Goal: Transaction & Acquisition: Purchase product/service

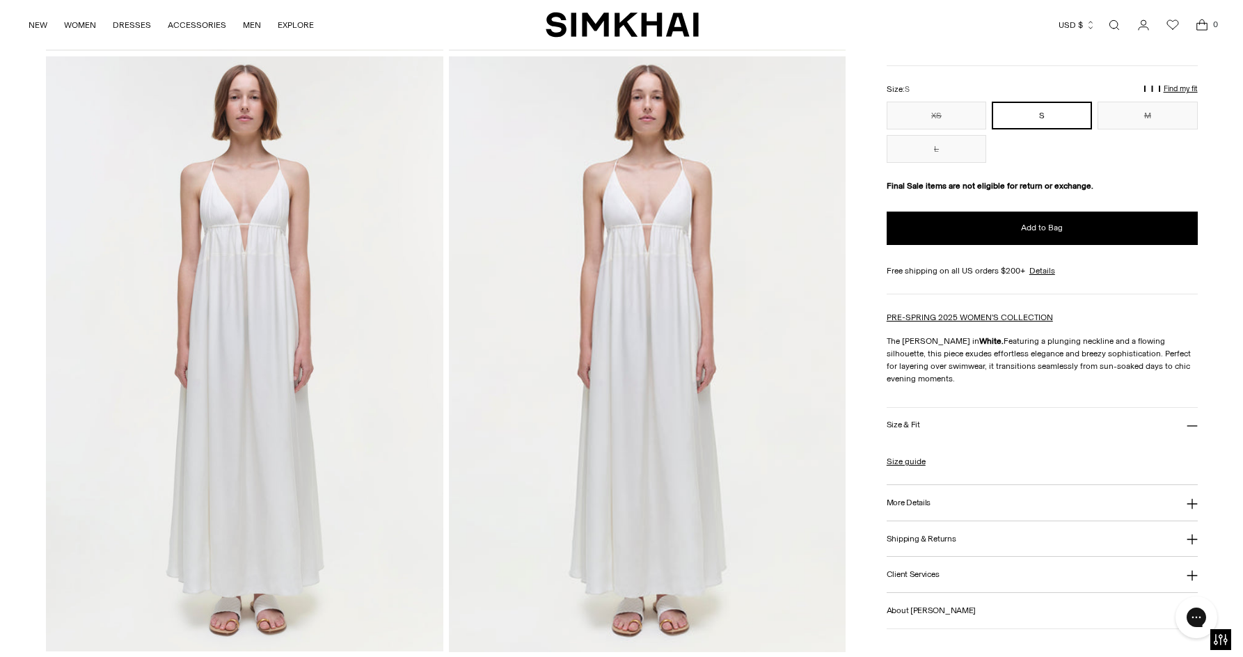
scroll to position [1378, 0]
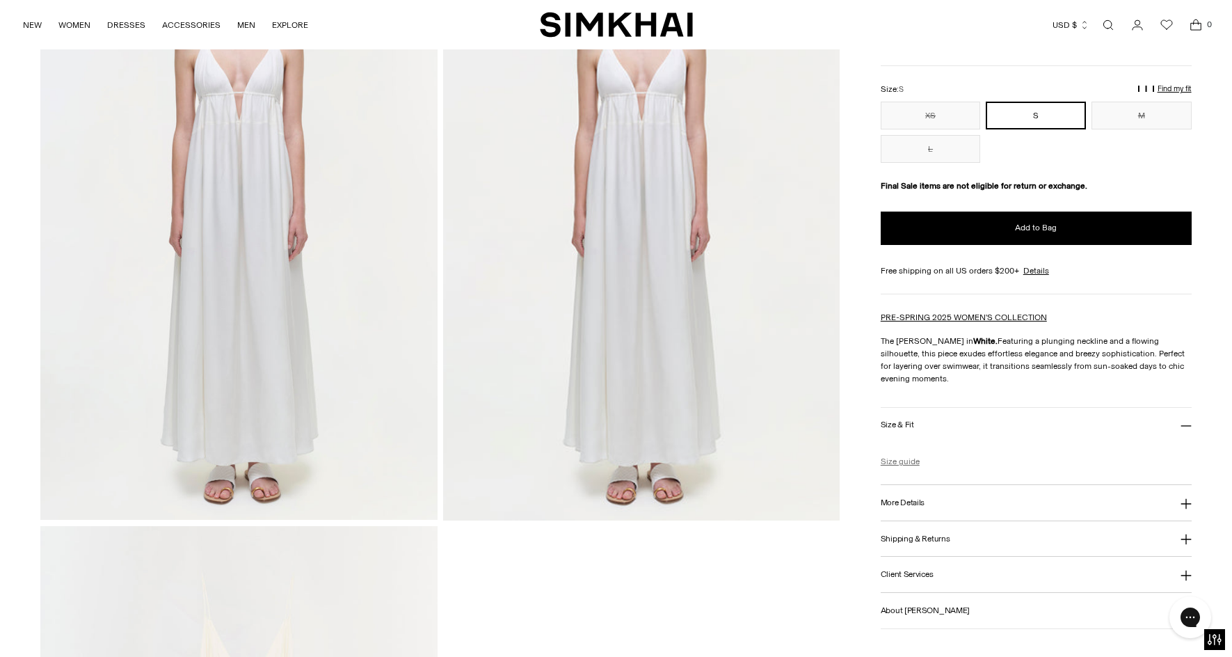
click at [898, 461] on link "Size guide" at bounding box center [900, 461] width 39 height 13
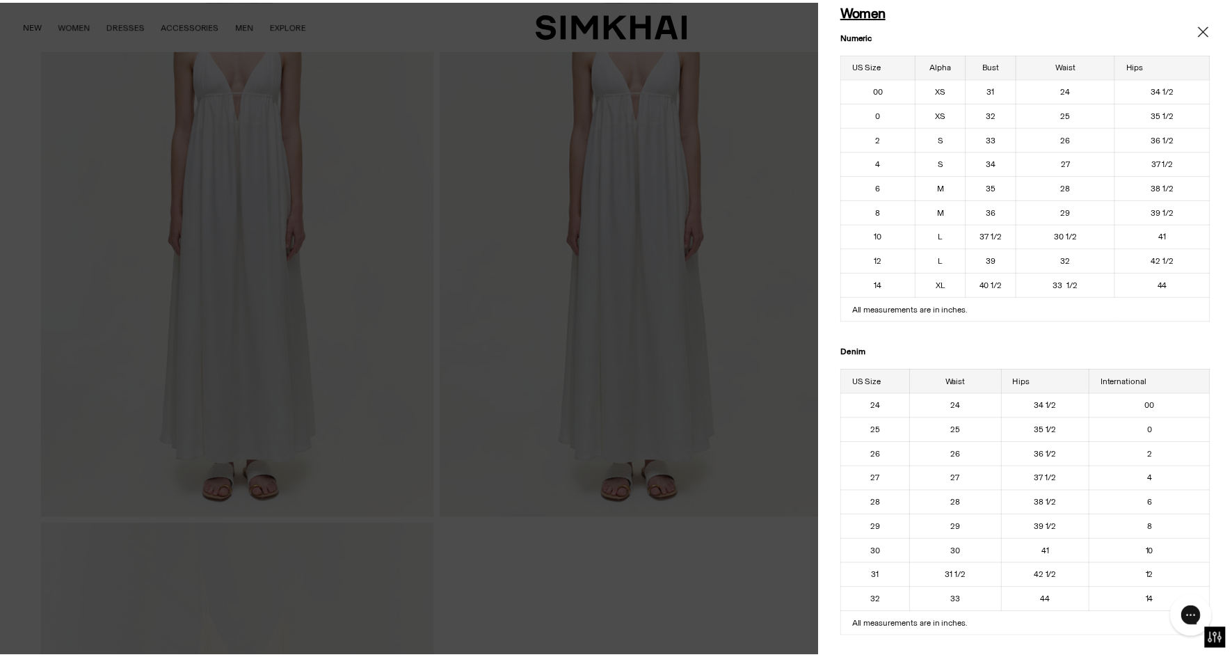
scroll to position [0, 0]
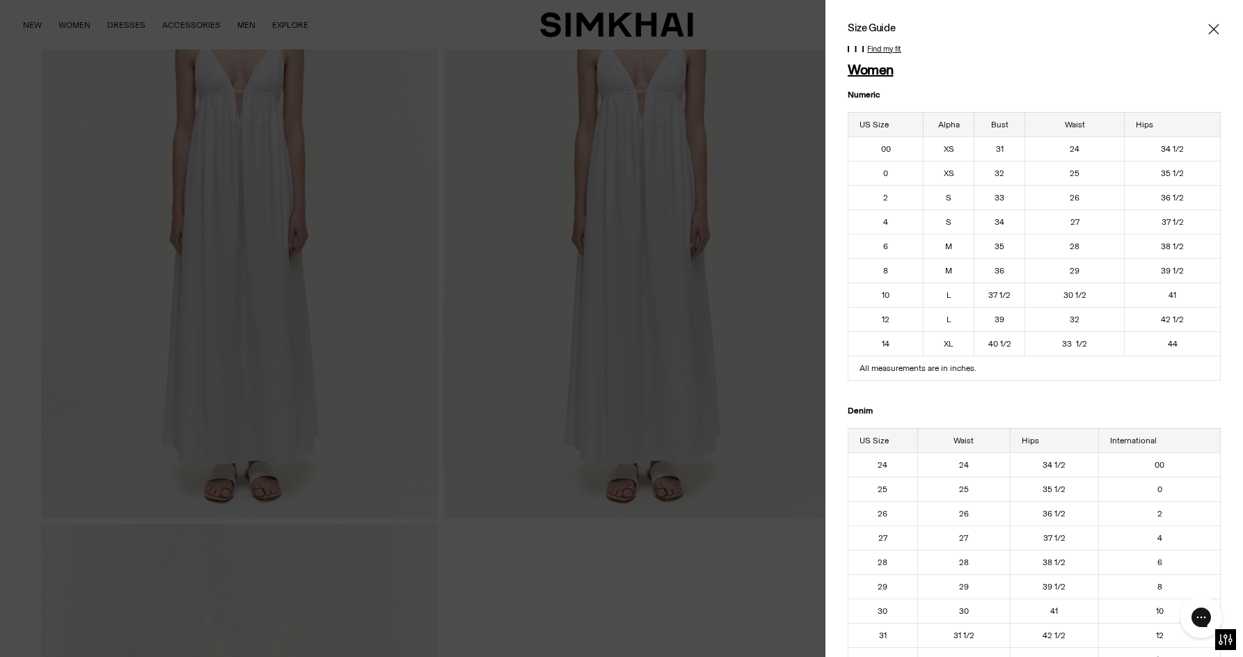
click at [1208, 31] on icon "Close" at bounding box center [1213, 29] width 11 height 14
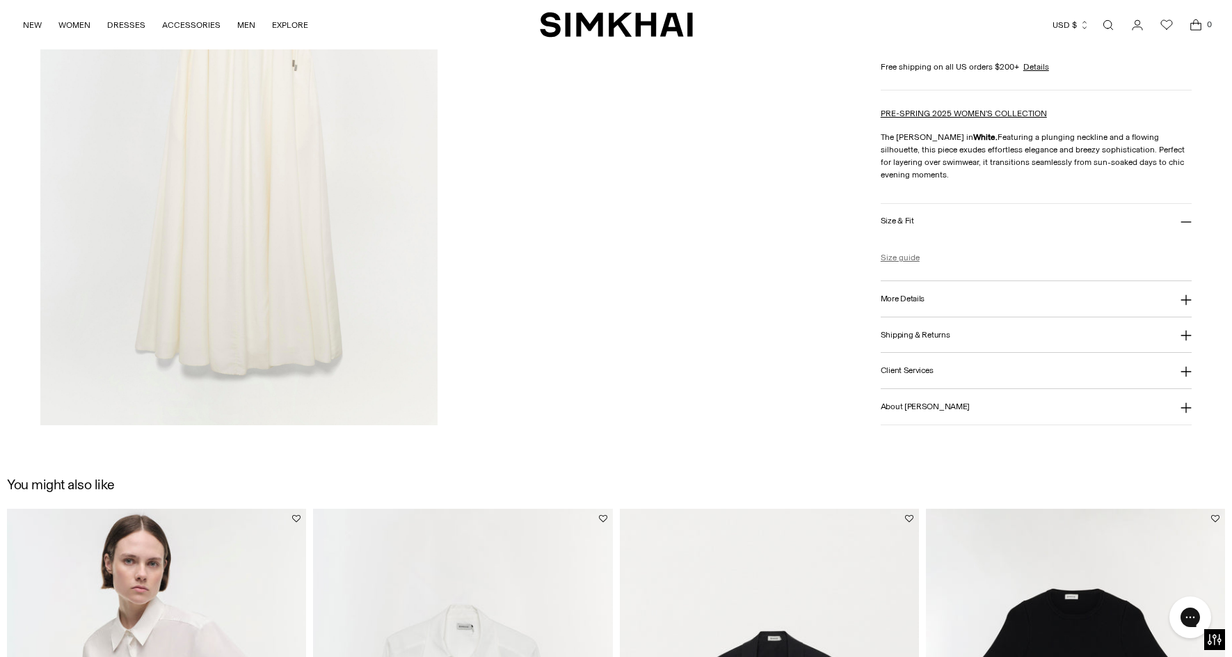
scroll to position [1796, 0]
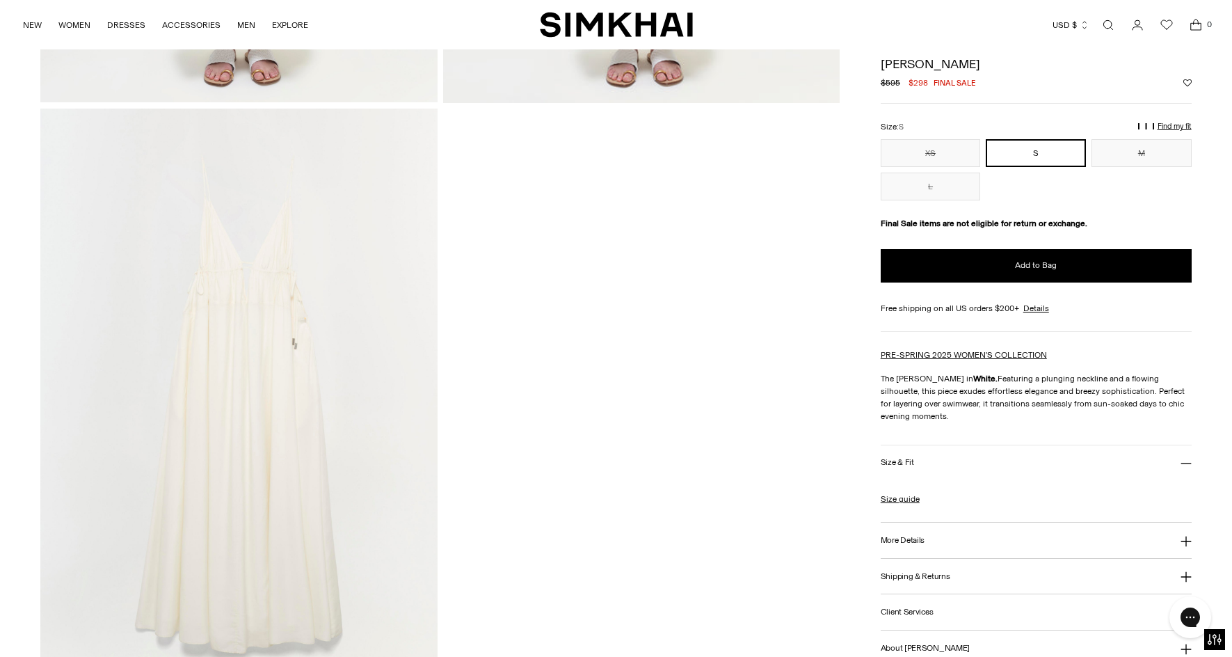
click at [911, 536] on h3 "More Details" at bounding box center [903, 540] width 44 height 9
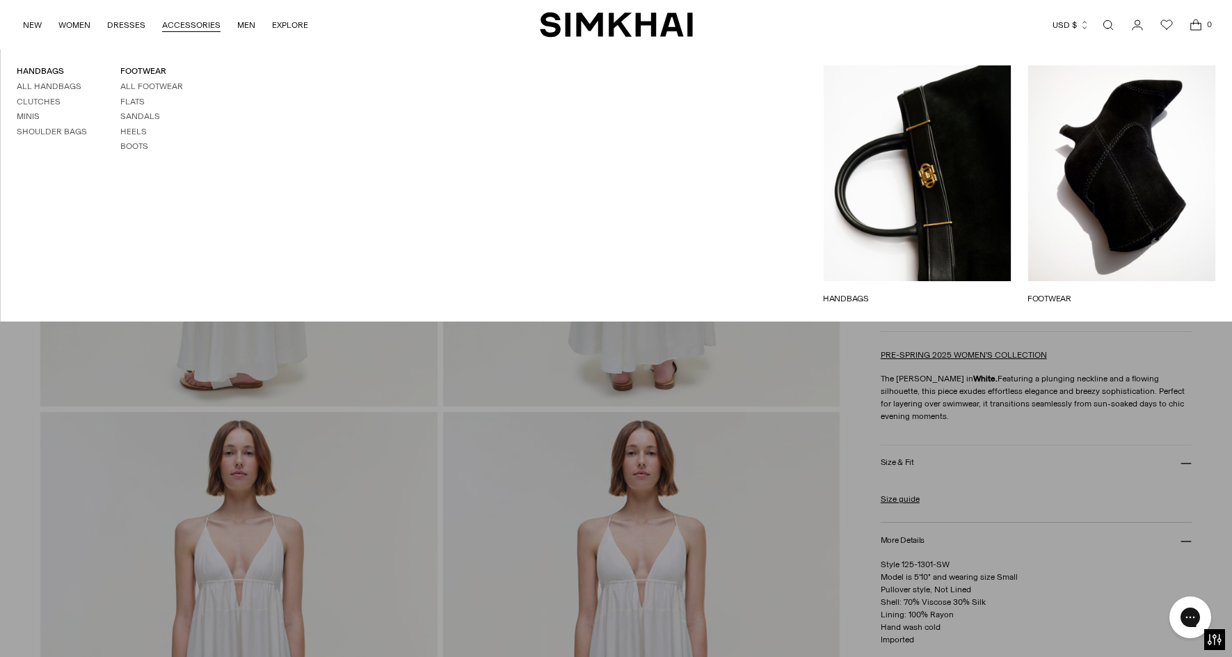
scroll to position [752, 0]
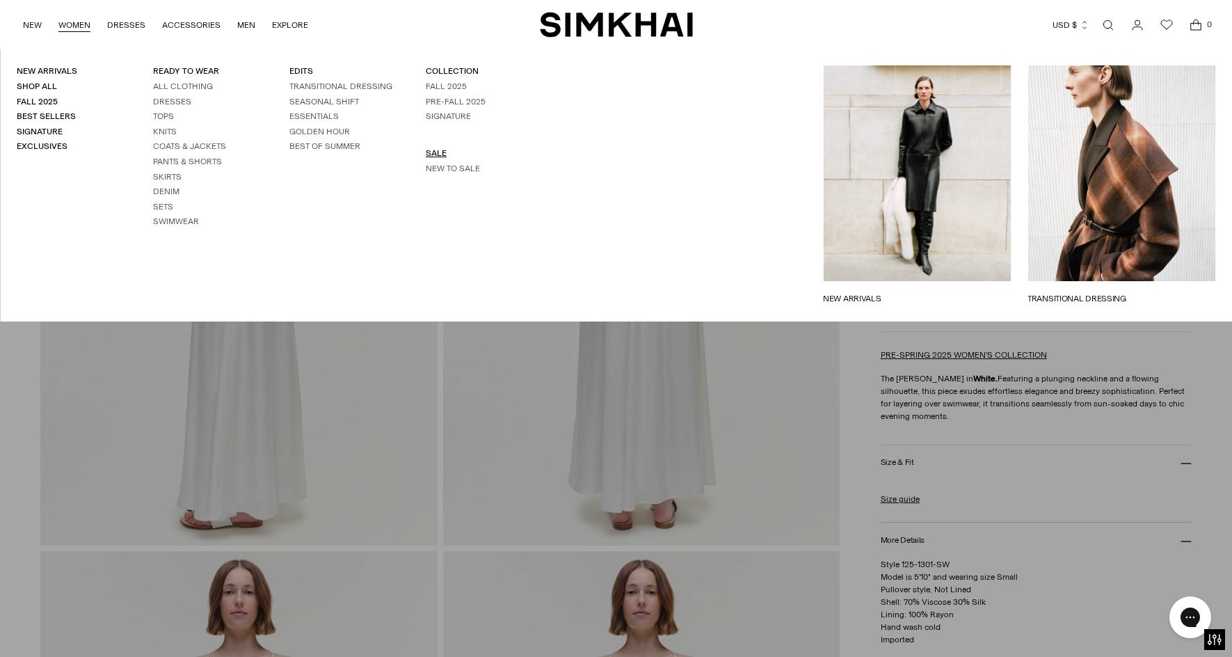
click at [435, 152] on link "SALE" at bounding box center [436, 153] width 21 height 10
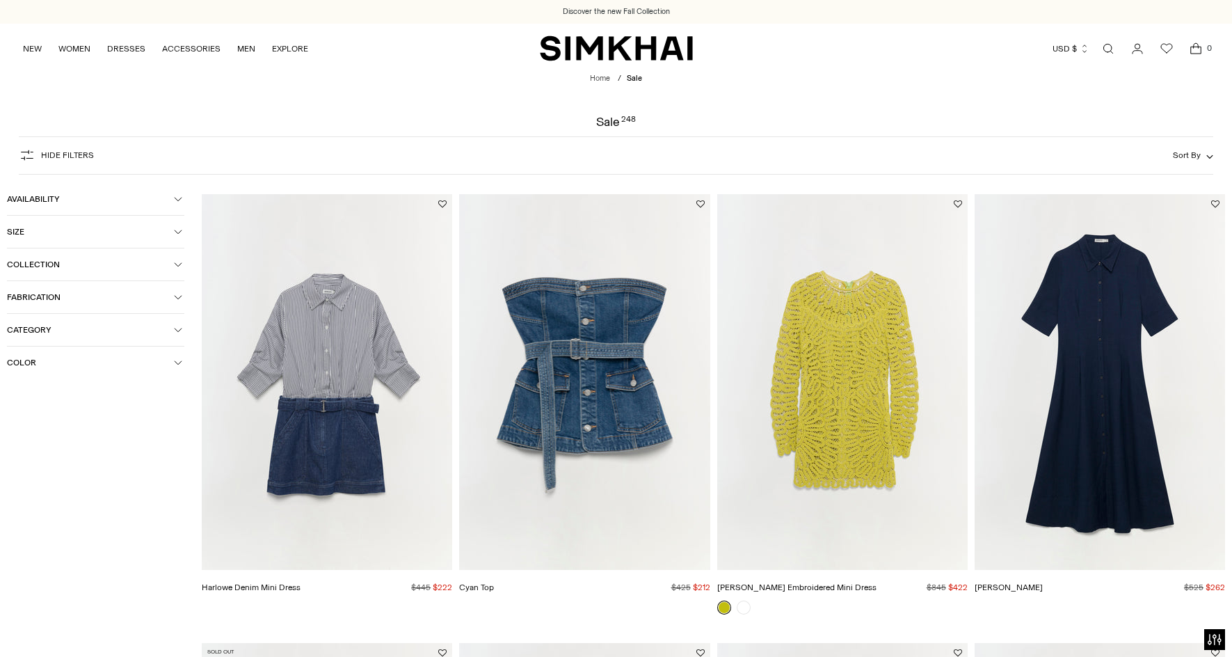
click at [70, 336] on button "Category" at bounding box center [95, 330] width 177 height 32
click at [36, 391] on span "Dresses" at bounding box center [37, 396] width 38 height 13
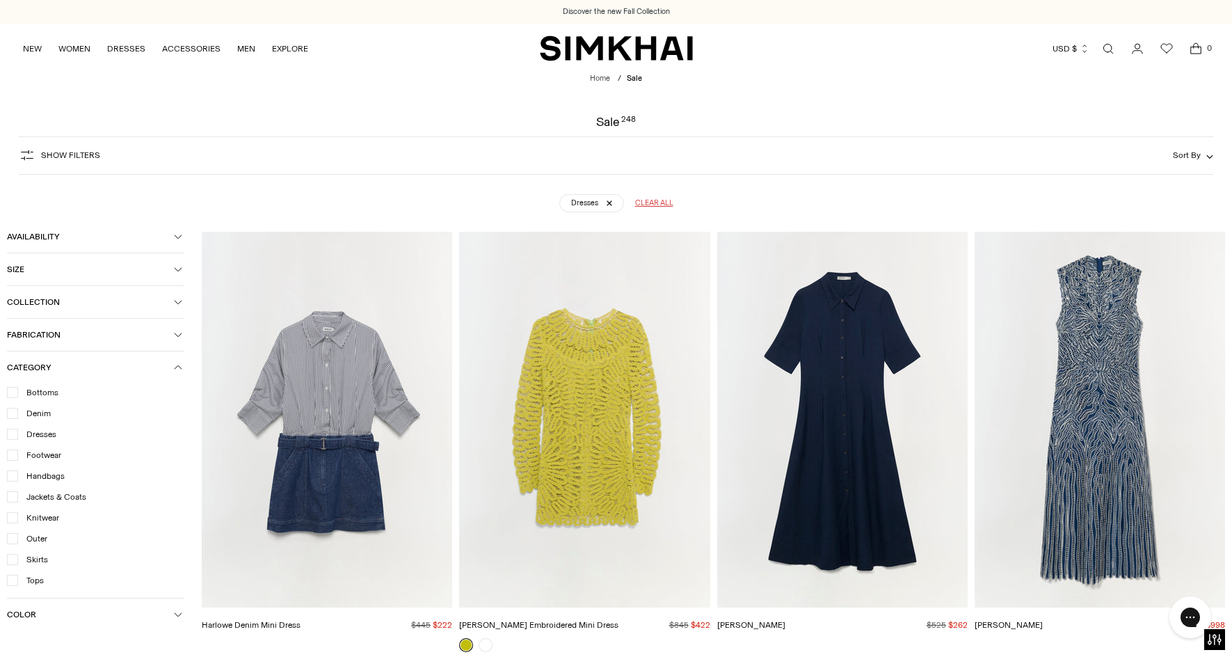
scroll to position [103, 0]
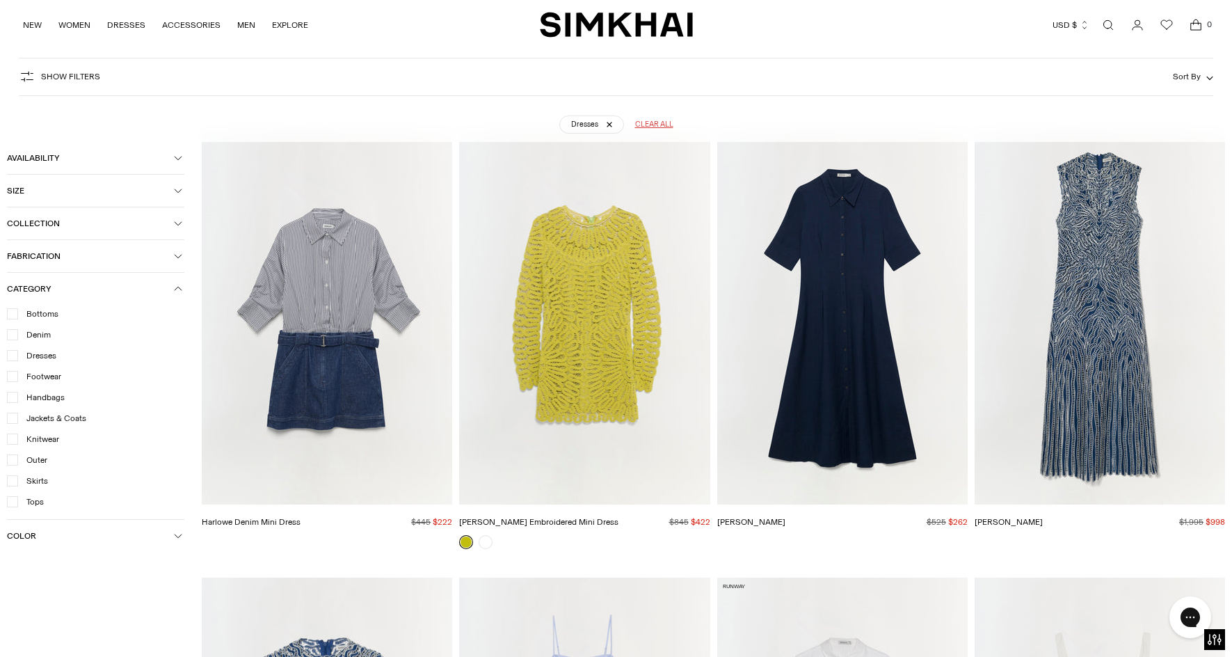
click at [1195, 70] on button "Sort By" at bounding box center [1193, 76] width 40 height 15
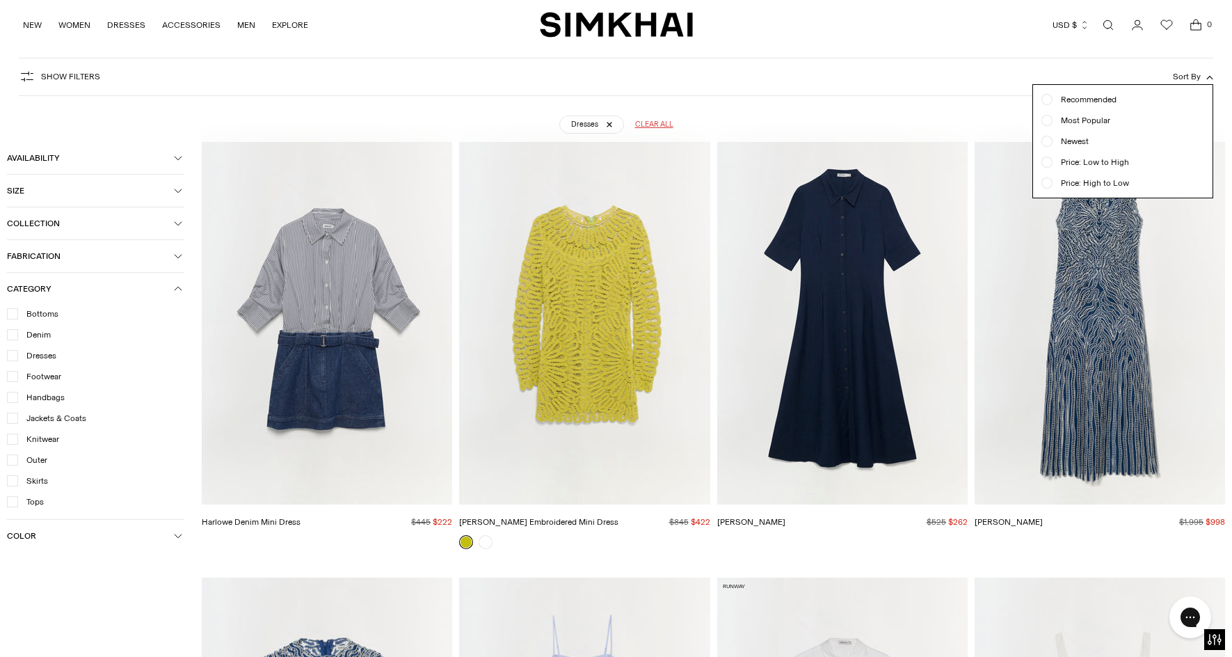
click at [1092, 186] on span "Price: High to Low" at bounding box center [1091, 183] width 77 height 13
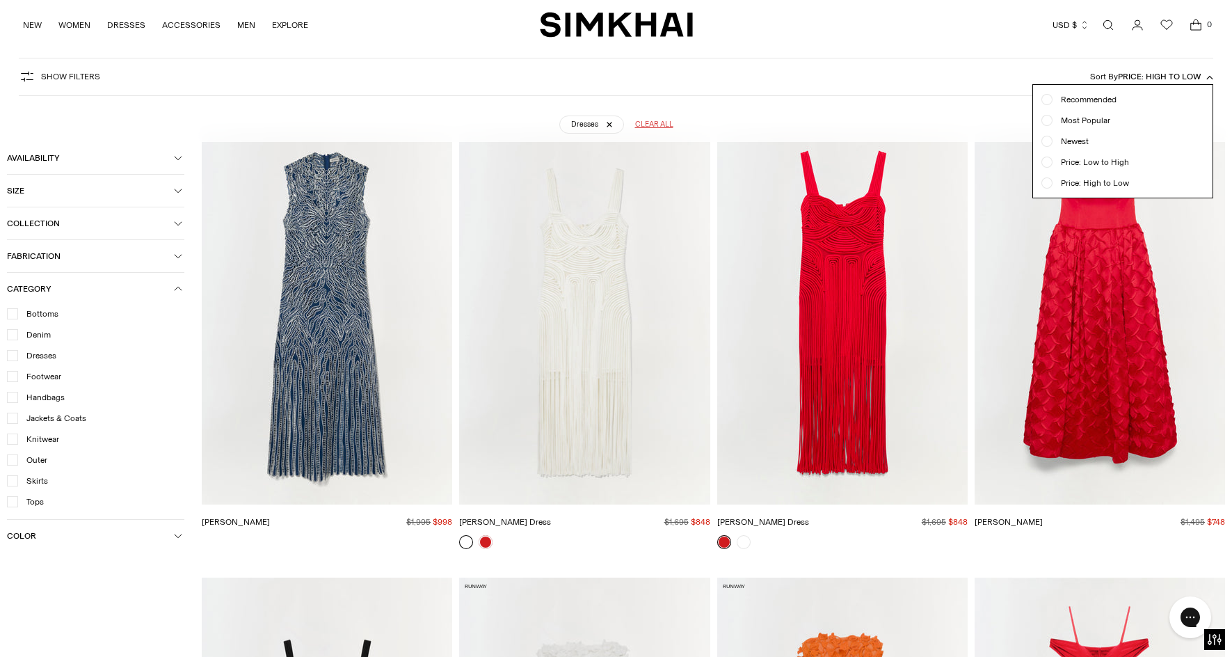
click at [447, 115] on div "Dresses Clear all" at bounding box center [616, 119] width 1156 height 35
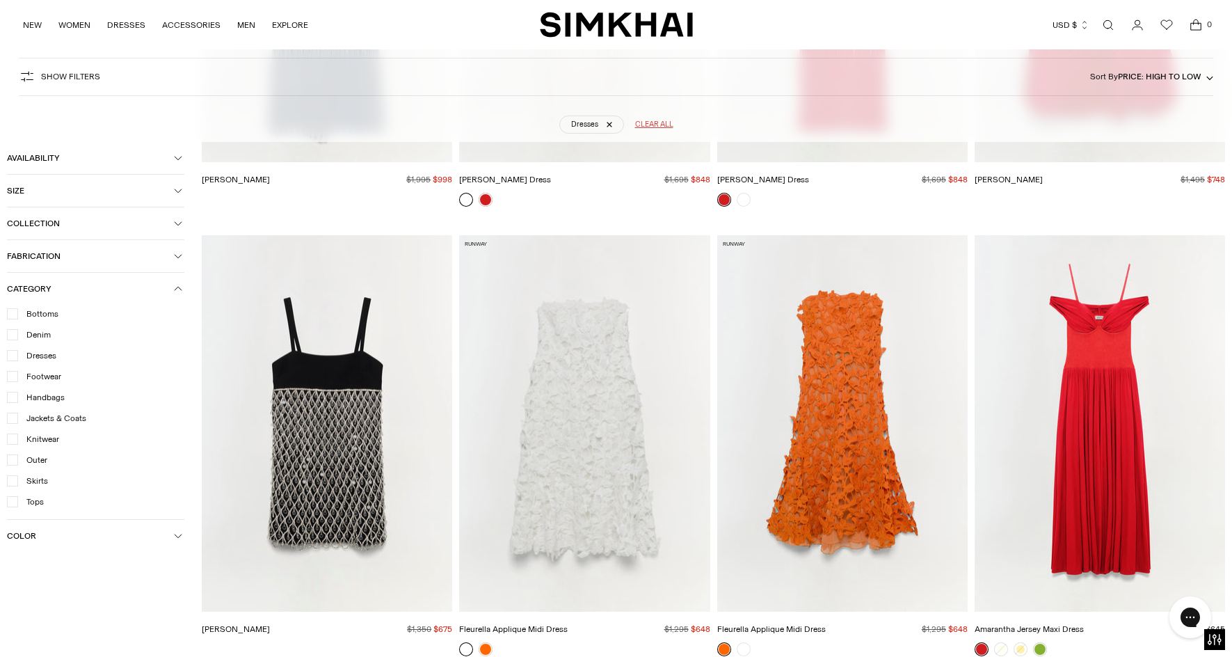
scroll to position [103, 0]
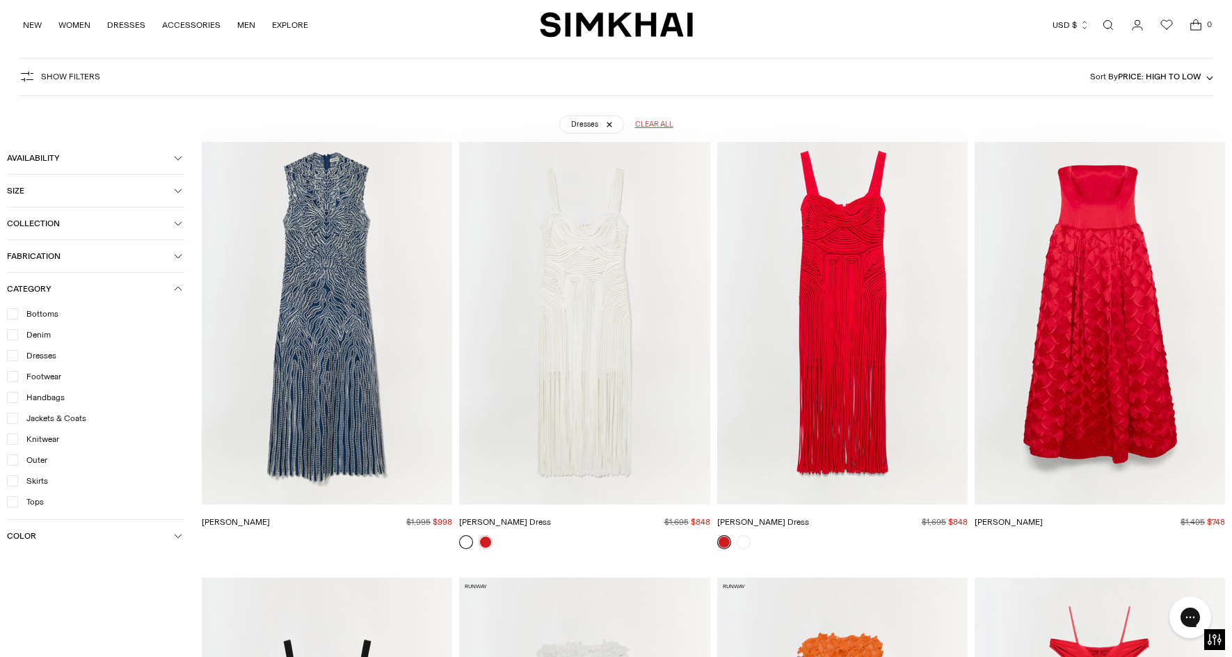
click at [0, 0] on img "Giovanna Dress" at bounding box center [0, 0] width 0 height 0
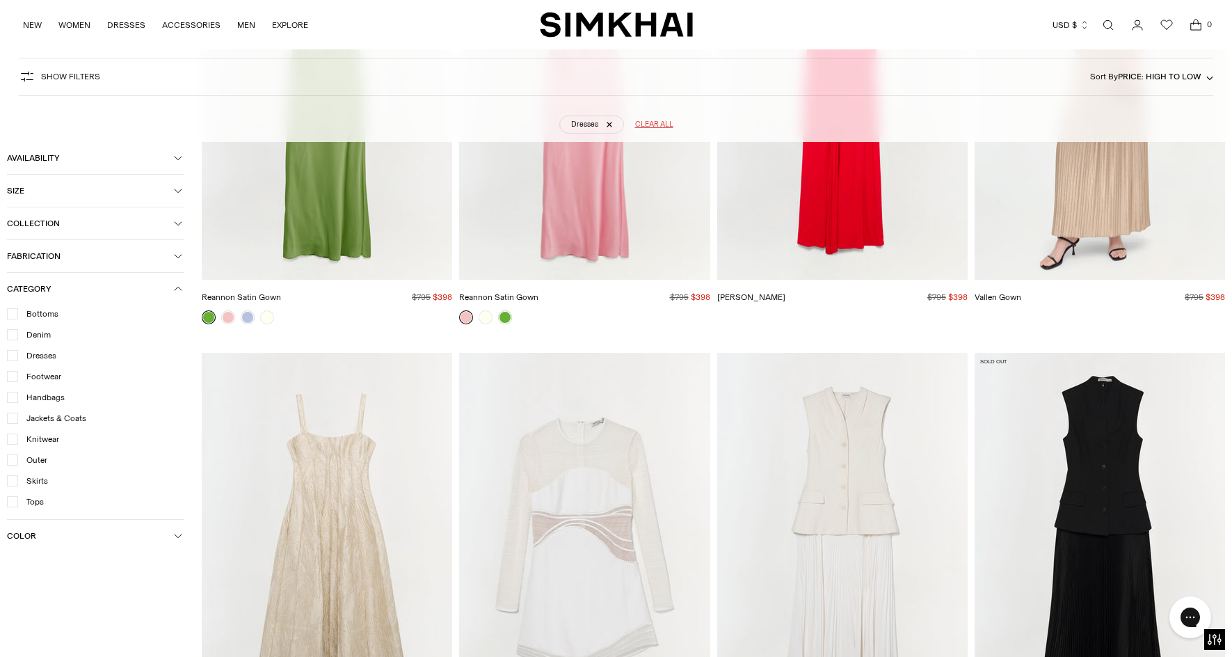
scroll to position [3512, 0]
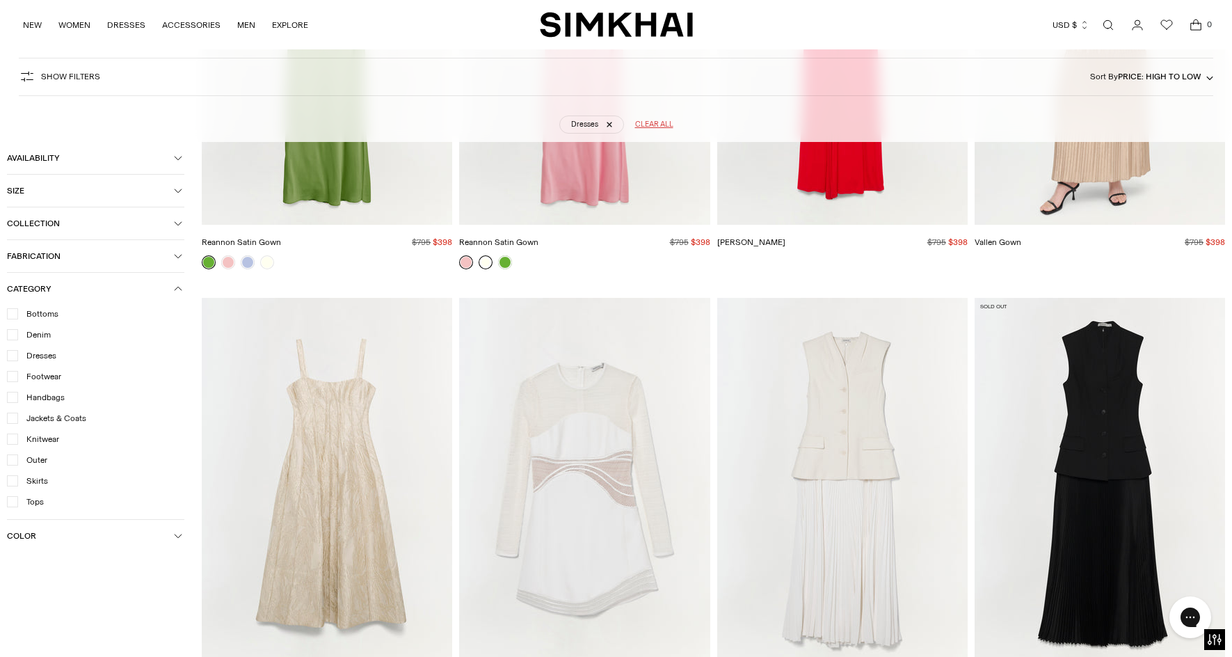
click at [481, 264] on link at bounding box center [486, 262] width 14 height 14
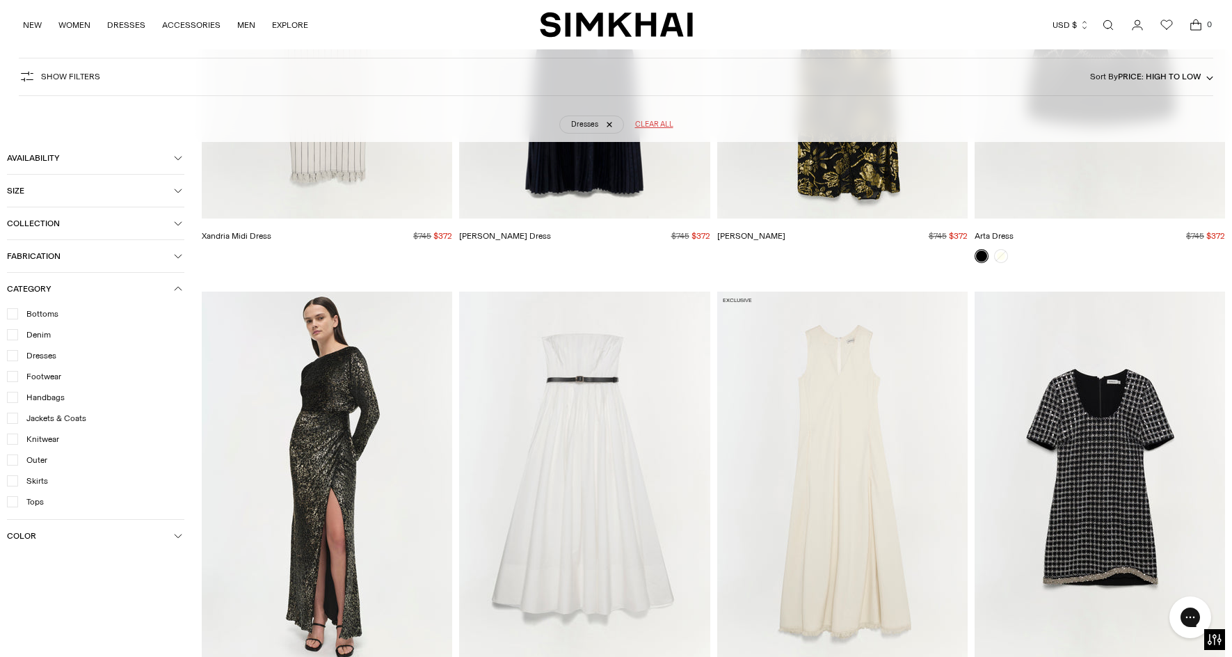
scroll to position [4626, 0]
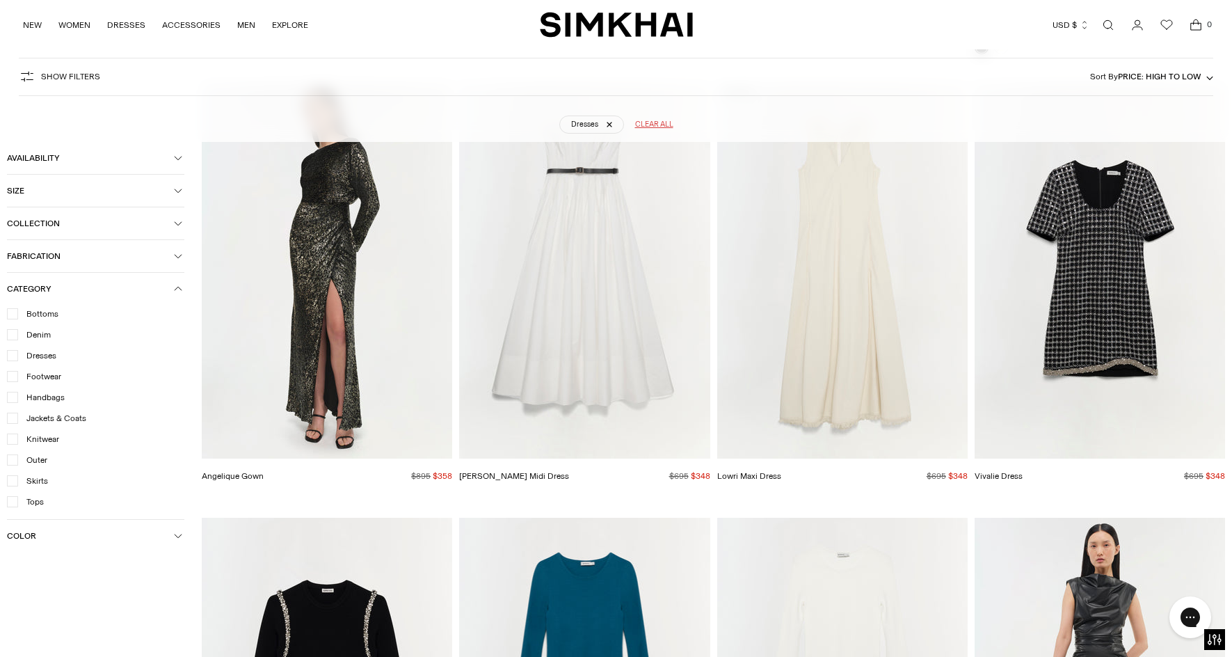
click at [0, 0] on img "Lowri Maxi Dress" at bounding box center [0, 0] width 0 height 0
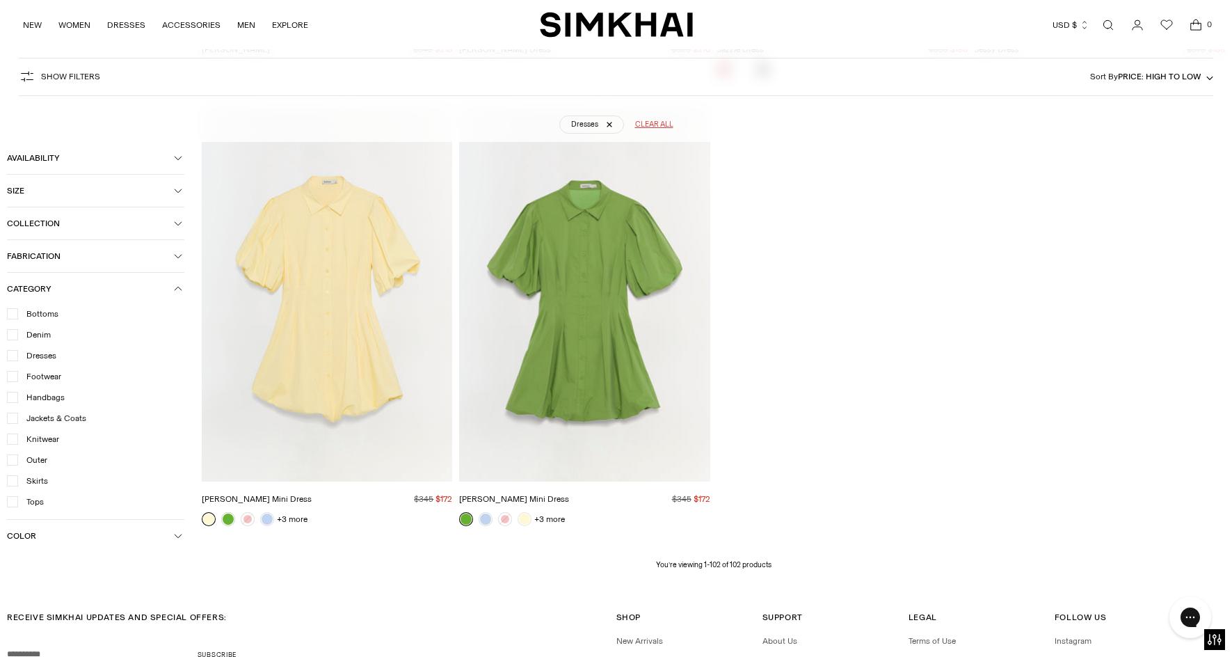
scroll to position [11305, 0]
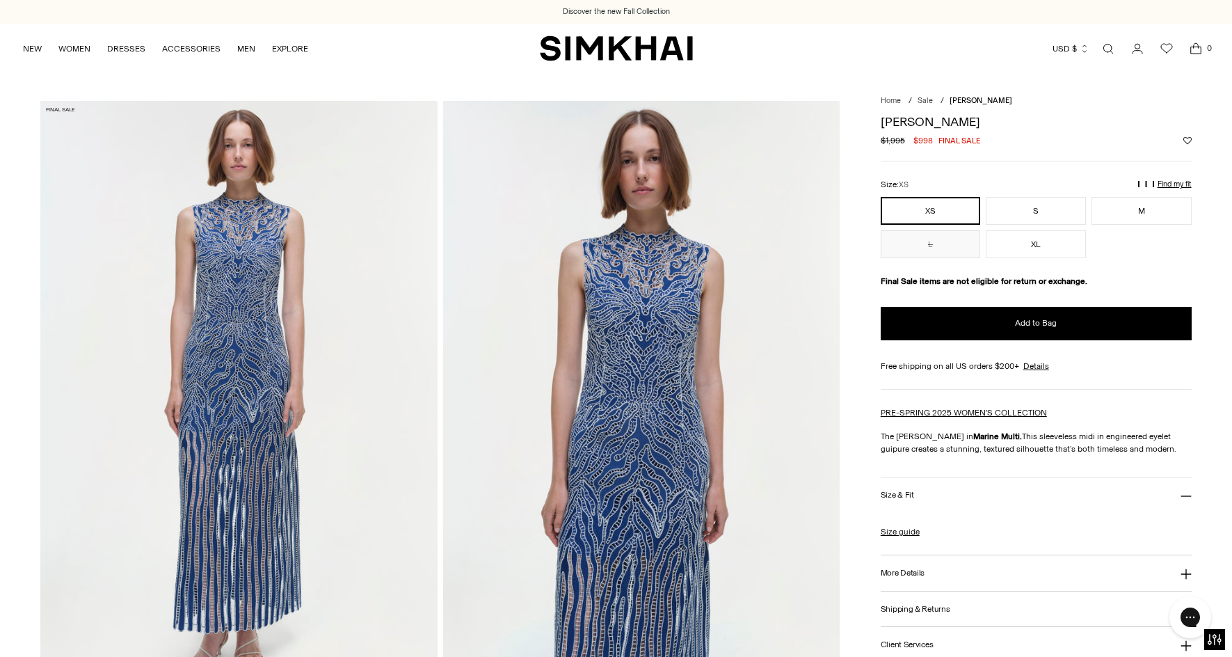
click at [927, 118] on h1 "[PERSON_NAME]" at bounding box center [1036, 121] width 311 height 13
click at [927, 117] on h1 "[PERSON_NAME]" at bounding box center [1036, 121] width 311 height 13
copy div "[PERSON_NAME]"
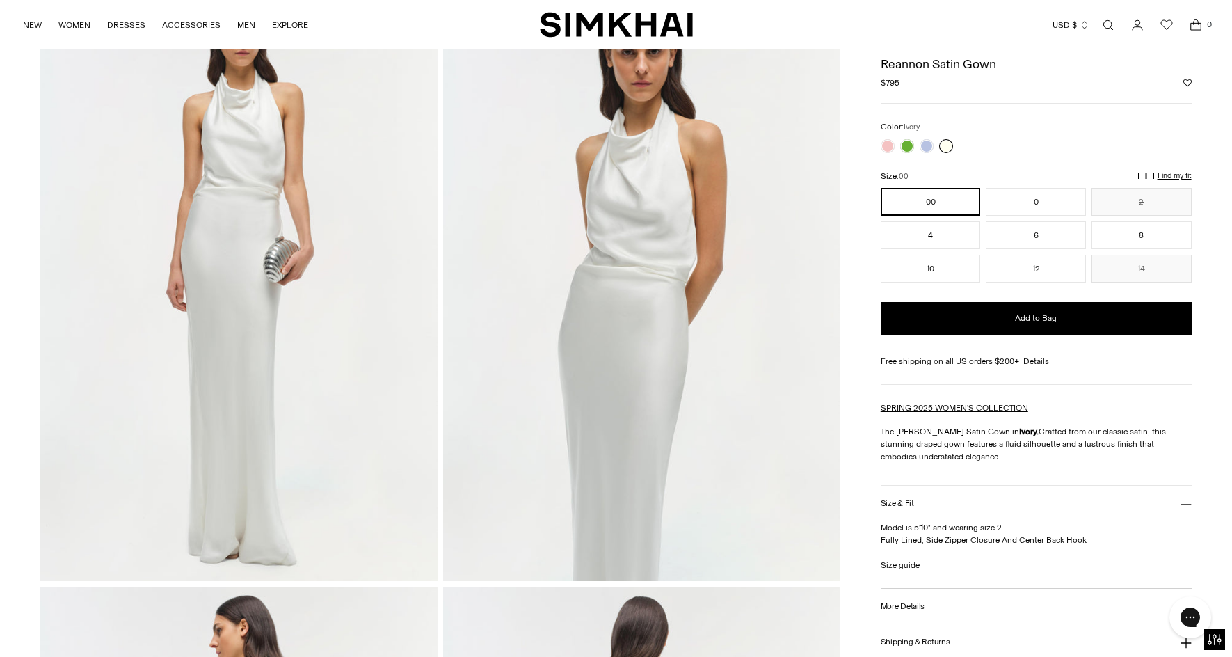
scroll to position [64, 0]
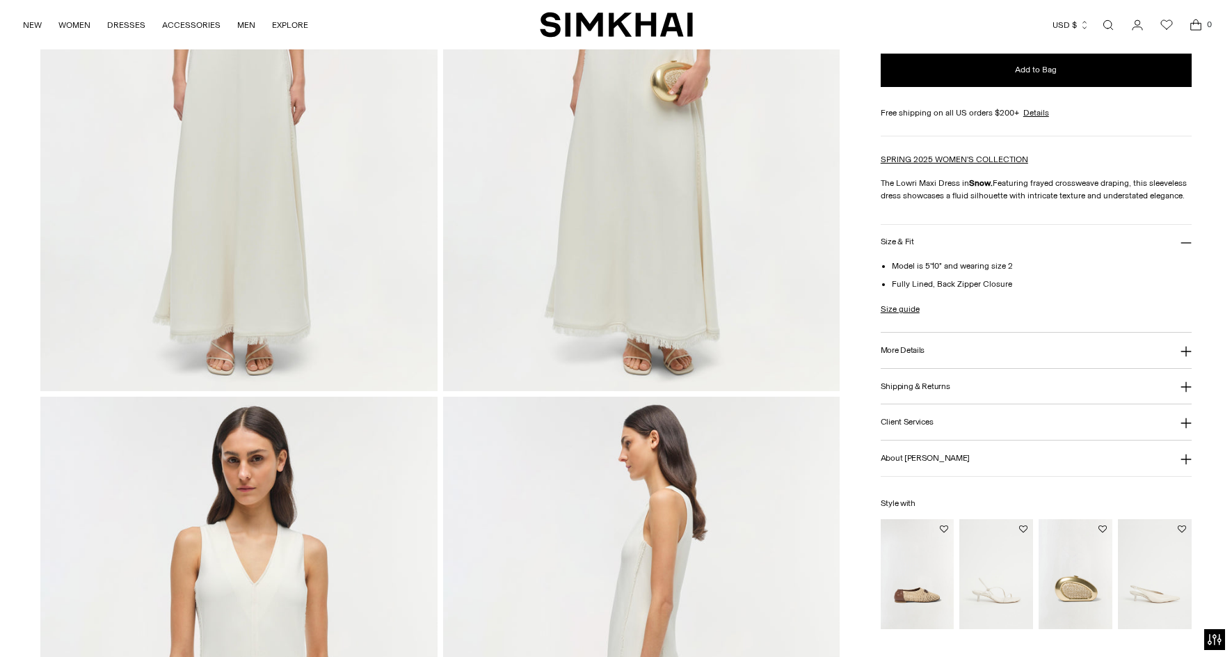
scroll to position [690, 0]
